Goal: Task Accomplishment & Management: Use online tool/utility

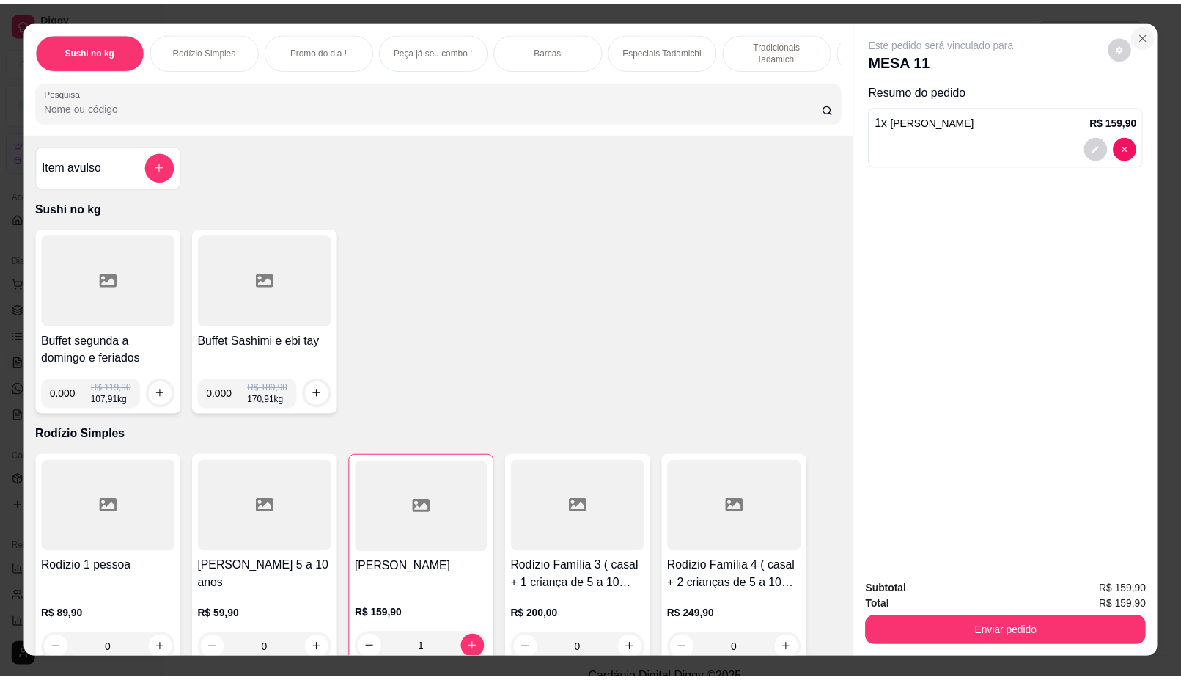
scroll to position [92, 0]
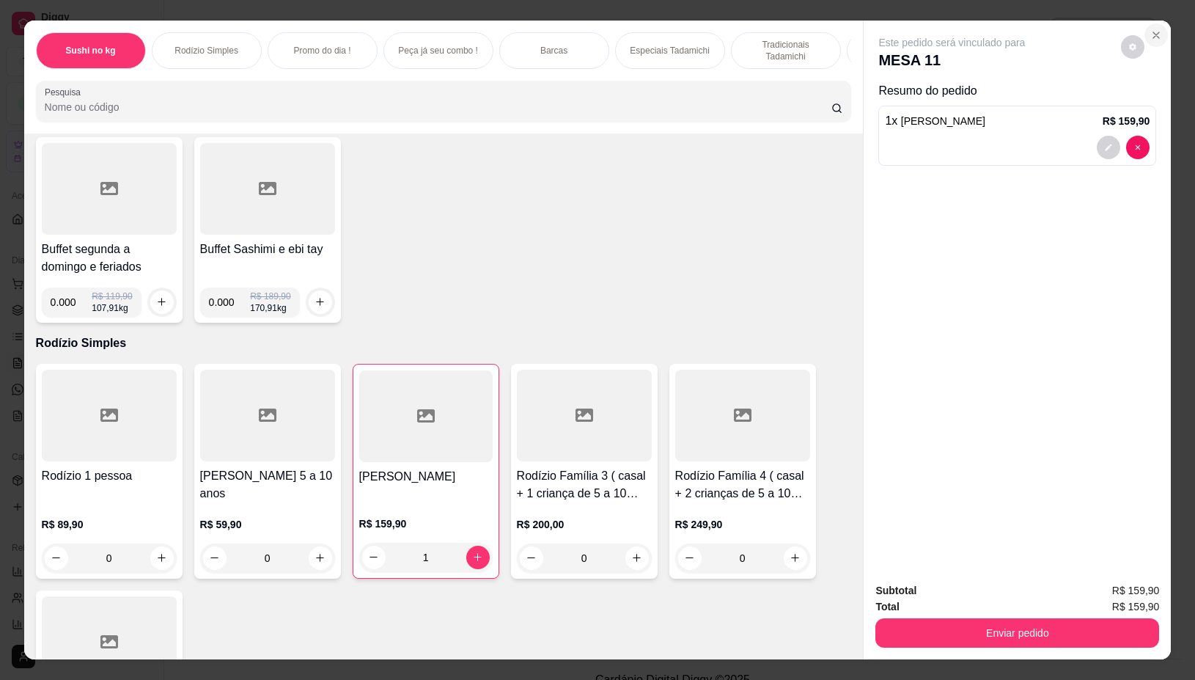
click at [1150, 29] on icon "Close" at bounding box center [1156, 35] width 12 height 12
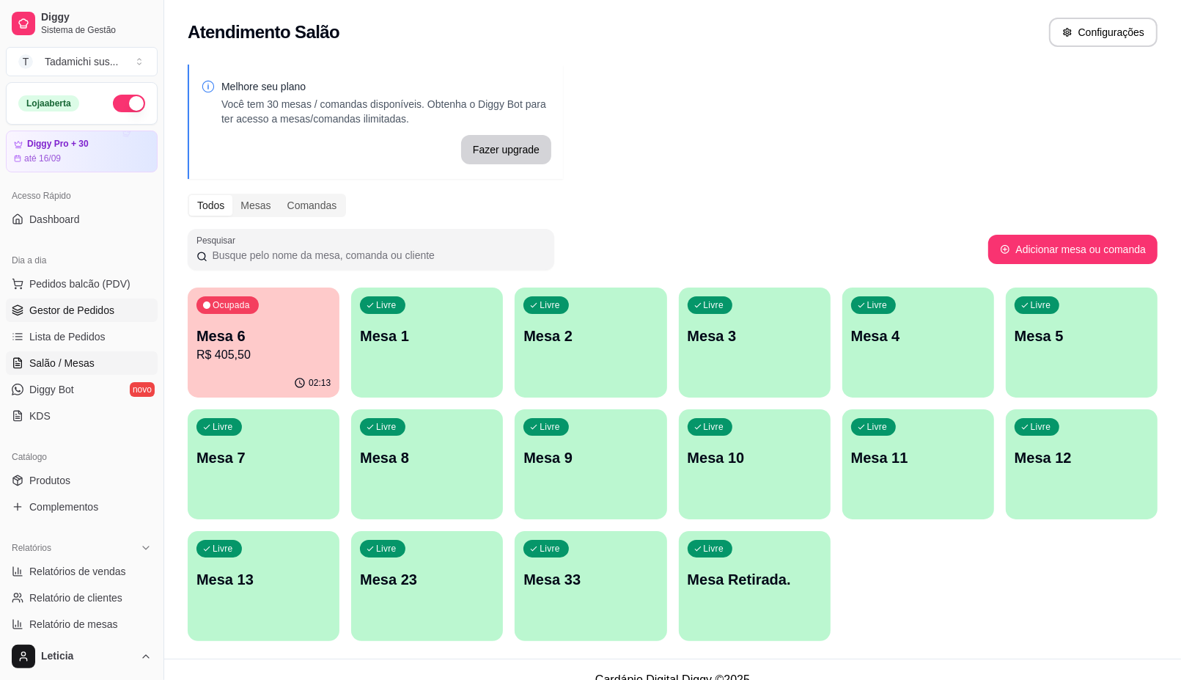
click at [81, 298] on link "Gestor de Pedidos" at bounding box center [82, 309] width 152 height 23
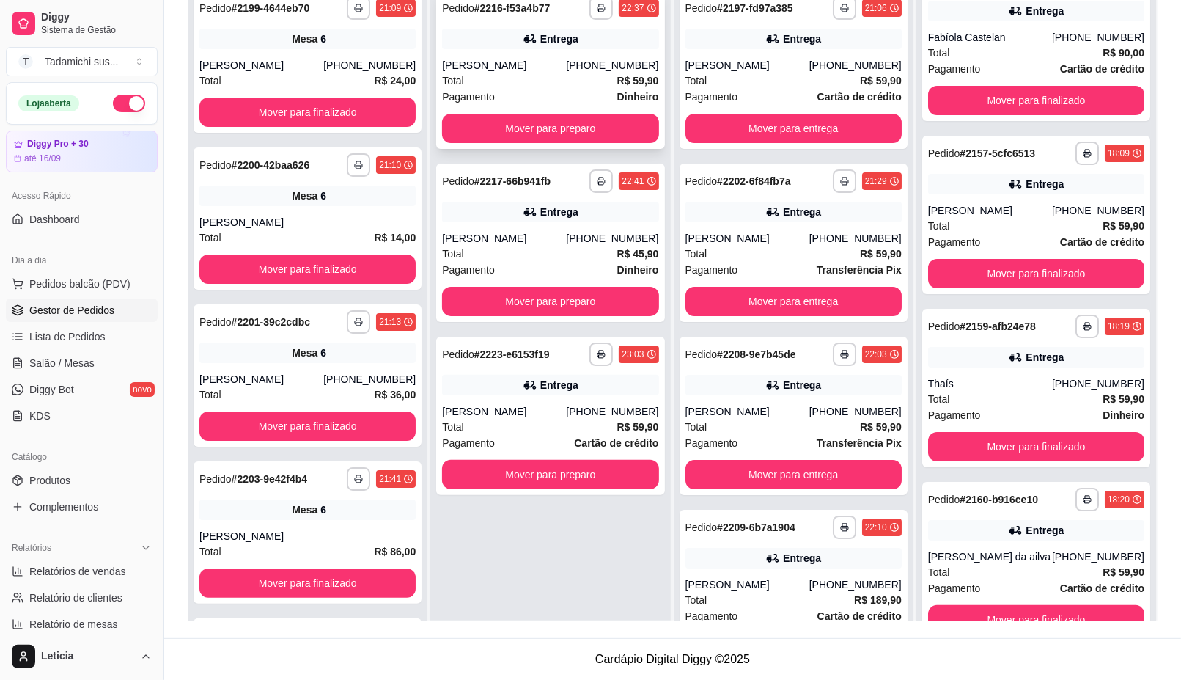
click at [570, 53] on div "**********" at bounding box center [550, 69] width 228 height 158
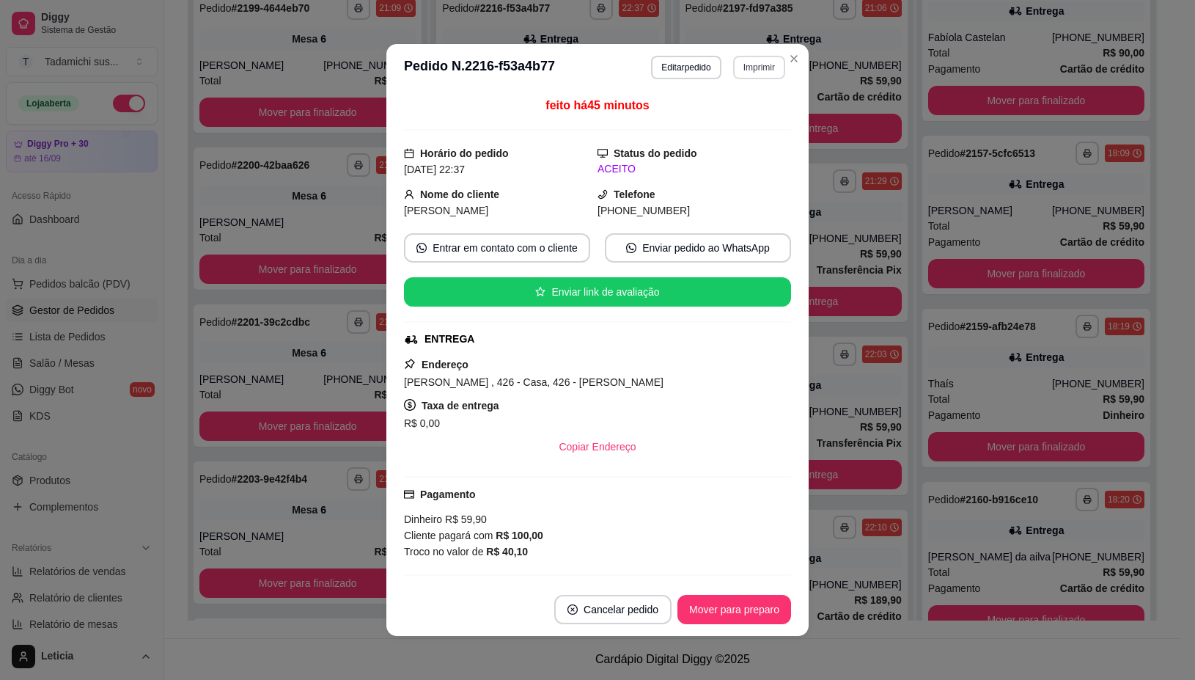
click at [768, 67] on button "Imprimir" at bounding box center [759, 67] width 52 height 23
click at [743, 114] on button "IMPRESSORA" at bounding box center [723, 119] width 113 height 23
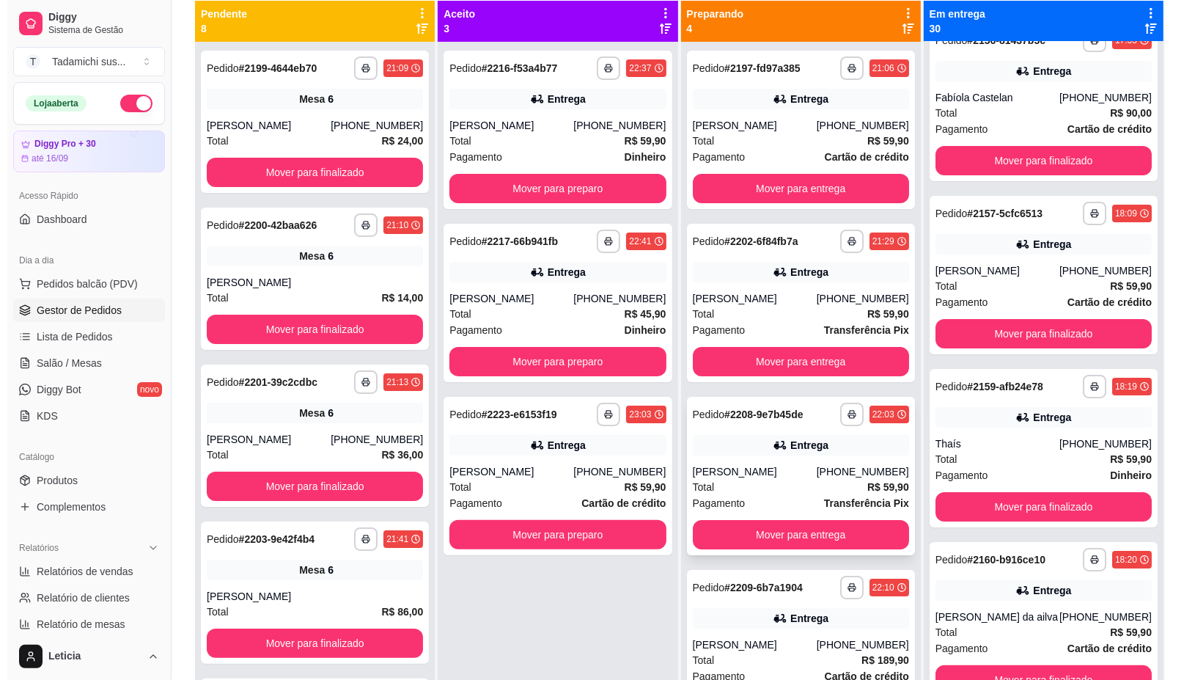
scroll to position [132, 0]
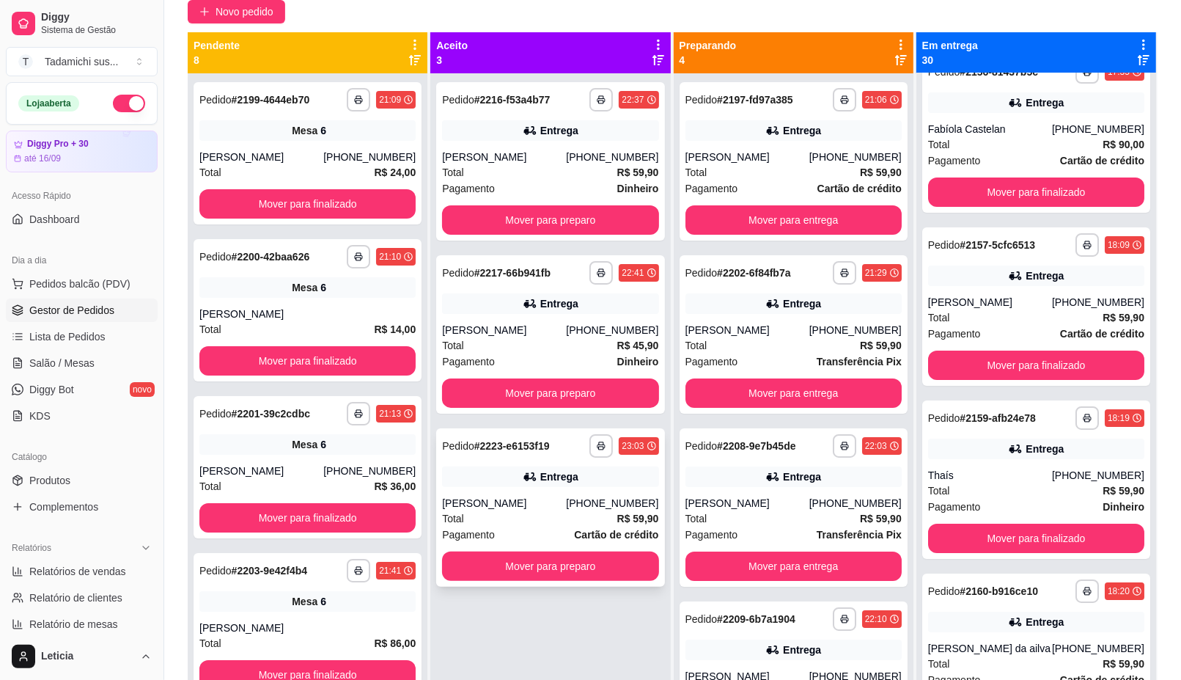
drag, startPoint x: 532, startPoint y: 453, endPoint x: 536, endPoint y: 444, distance: 9.5
click at [536, 444] on div "Pedido # 2223-e6153f19" at bounding box center [495, 446] width 107 height 18
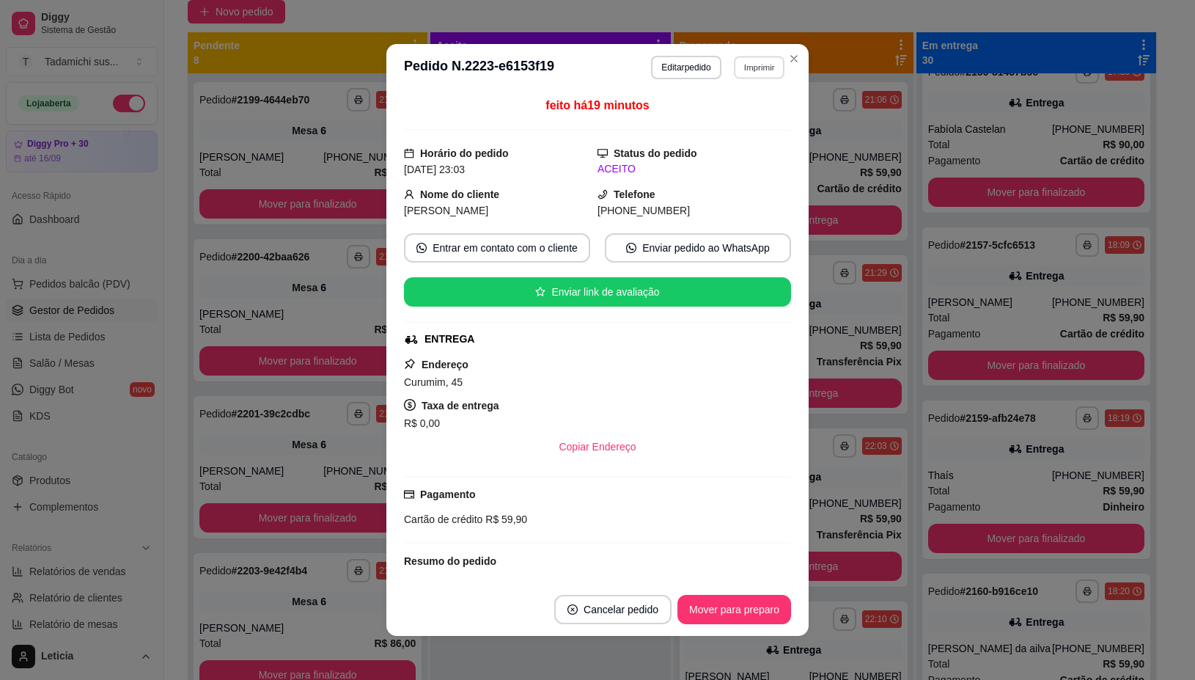
click at [772, 64] on button "Imprimir" at bounding box center [759, 67] width 51 height 23
click at [730, 114] on button "IMPRESSORA" at bounding box center [722, 119] width 109 height 23
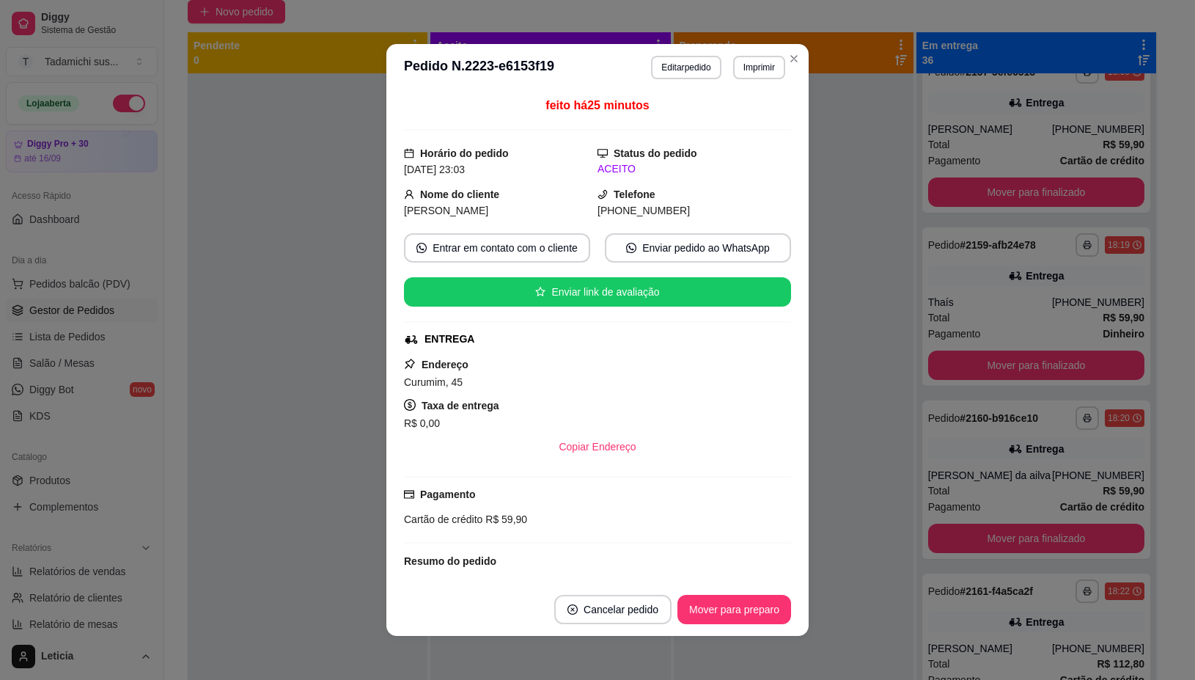
scroll to position [0, 0]
